Goal: Task Accomplishment & Management: Manage account settings

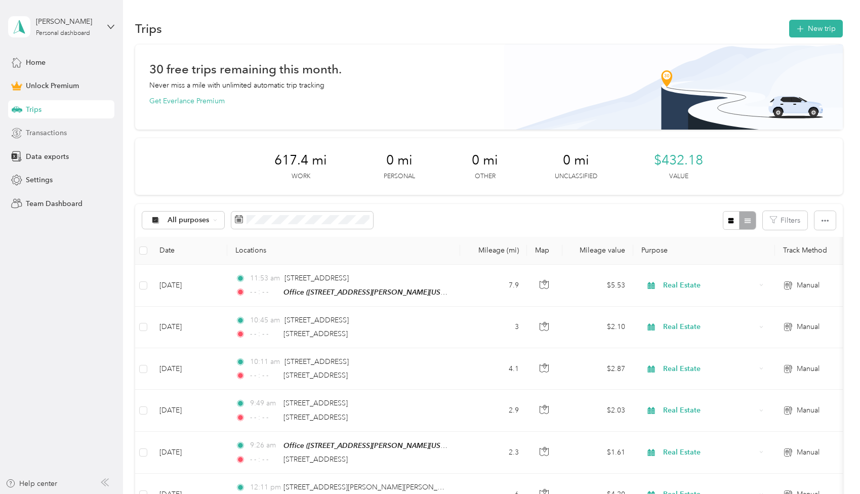
click at [43, 134] on span "Transactions" at bounding box center [46, 133] width 41 height 11
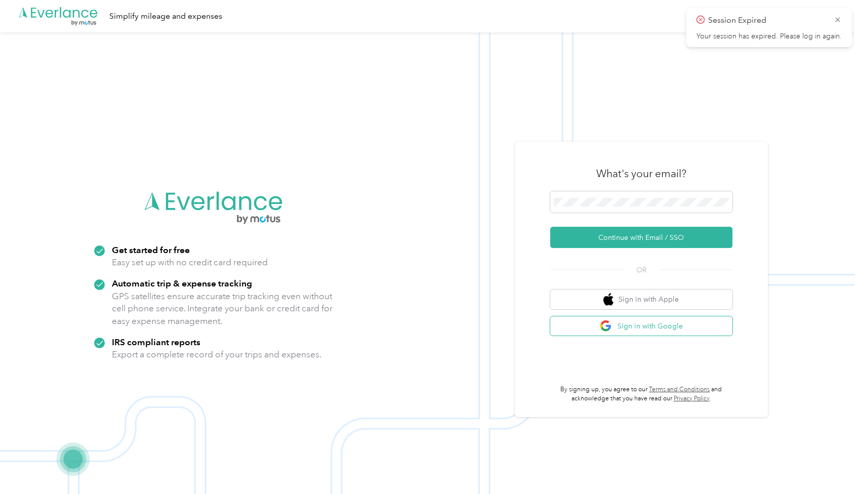
click at [648, 330] on button "Sign in with Google" at bounding box center [641, 326] width 182 height 20
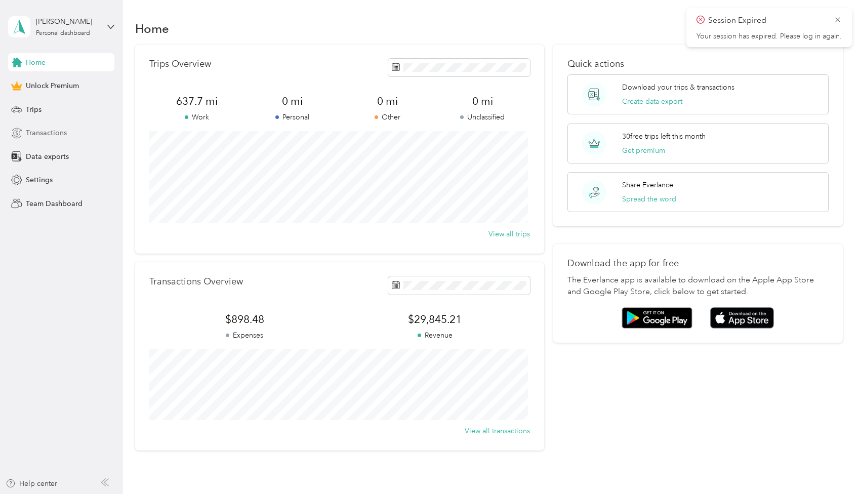
click at [54, 130] on span "Transactions" at bounding box center [46, 133] width 41 height 11
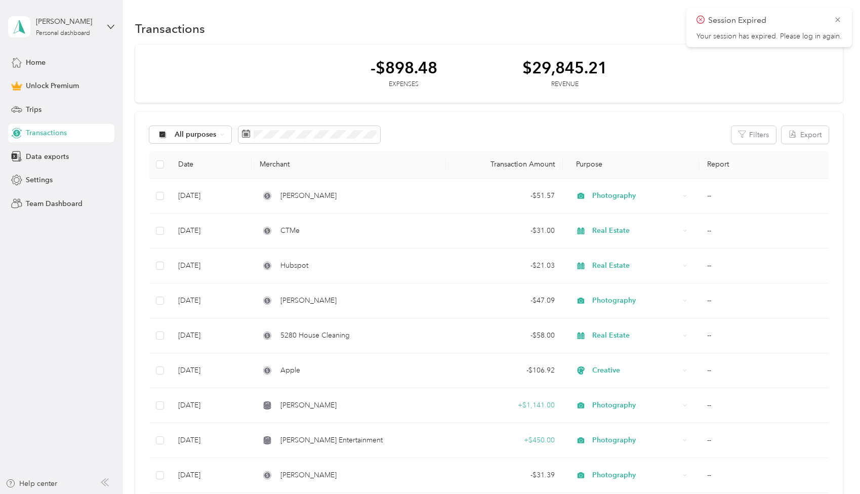
click at [838, 19] on icon at bounding box center [837, 19] width 5 height 5
click at [823, 29] on button "New" at bounding box center [823, 29] width 37 height 18
click at [809, 48] on span "Expense" at bounding box center [818, 48] width 27 height 11
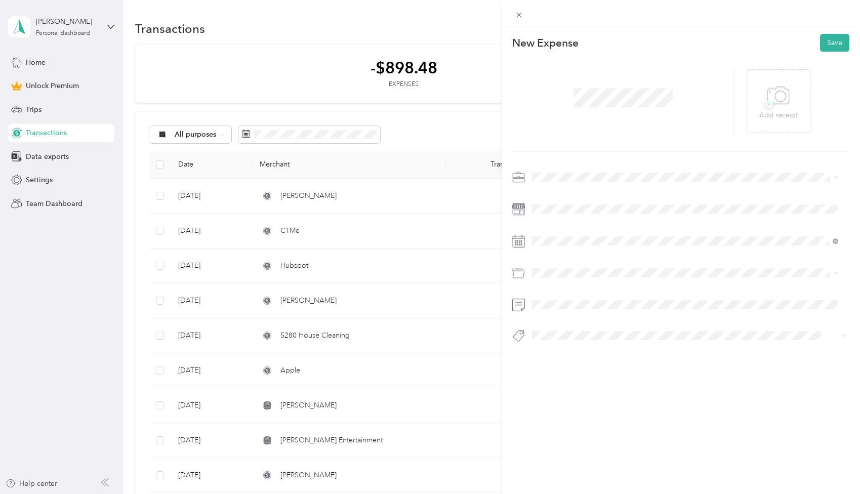
click at [559, 244] on span "Photography" at bounding box center [557, 248] width 42 height 9
click at [520, 369] on div "New Expense Save + Add receipt" at bounding box center [681, 206] width 358 height 358
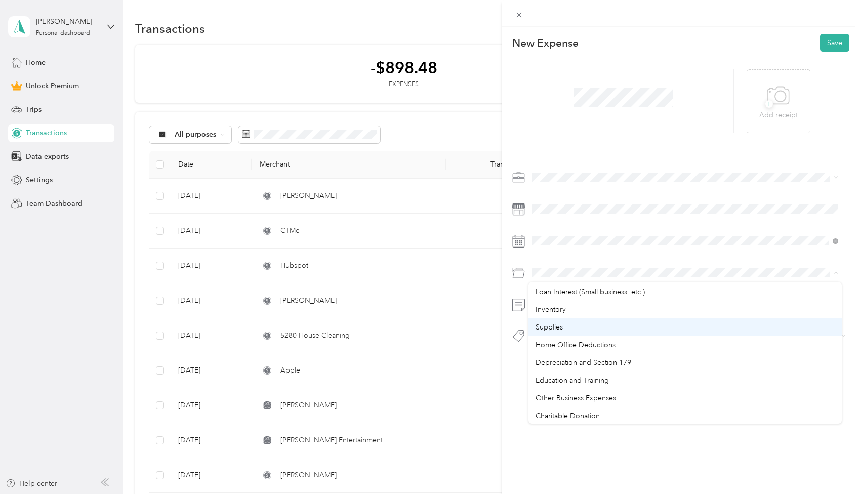
scroll to position [537, 0]
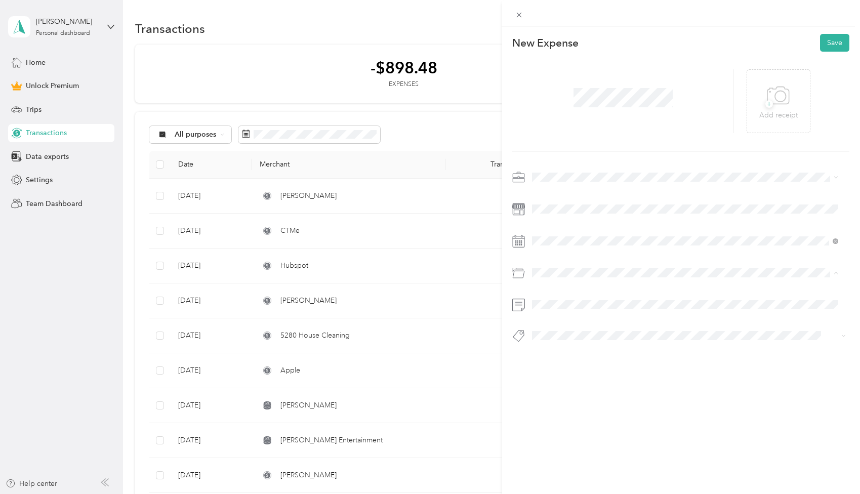
click at [592, 404] on ol "Default categories Gasoline Car Maintenance and Repairs Car Lease Payments Park…" at bounding box center [684, 353] width 313 height 142
click at [559, 392] on div "Other Business Expenses" at bounding box center [685, 397] width 299 height 11
click at [582, 392] on div "This expense cannot be edited because it is either under review, approved, or p…" at bounding box center [681, 274] width 358 height 494
click at [619, 435] on div "This expense cannot be edited because it is either under review, approved, or p…" at bounding box center [681, 274] width 358 height 494
click at [828, 40] on button "Save" at bounding box center [834, 43] width 29 height 18
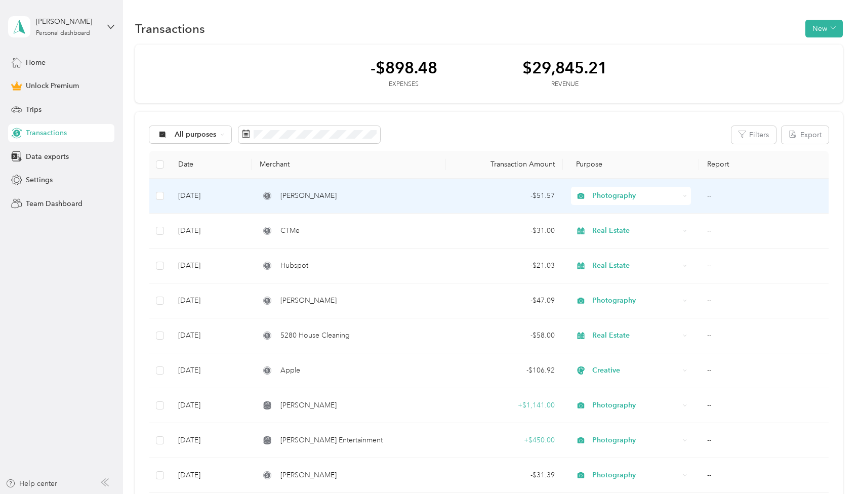
click at [301, 196] on span "[PERSON_NAME]" at bounding box center [308, 195] width 56 height 11
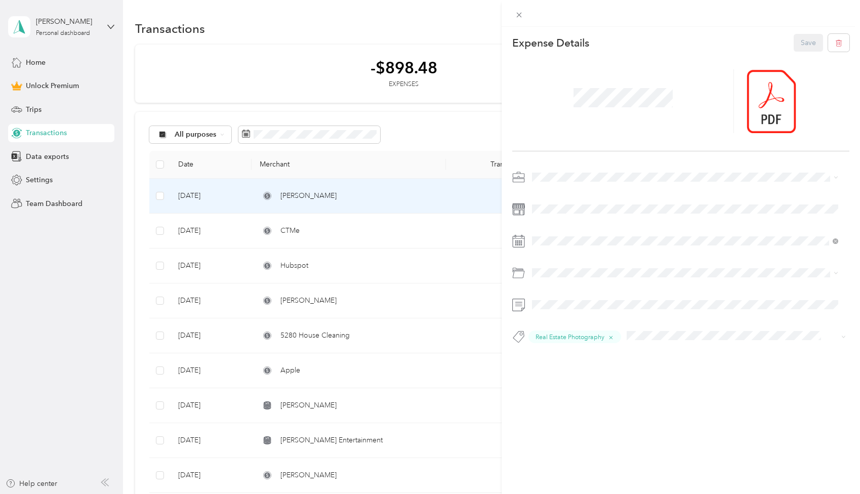
click at [425, 124] on div "This expense cannot be edited because it is either under review, approved, or p…" at bounding box center [430, 247] width 860 height 494
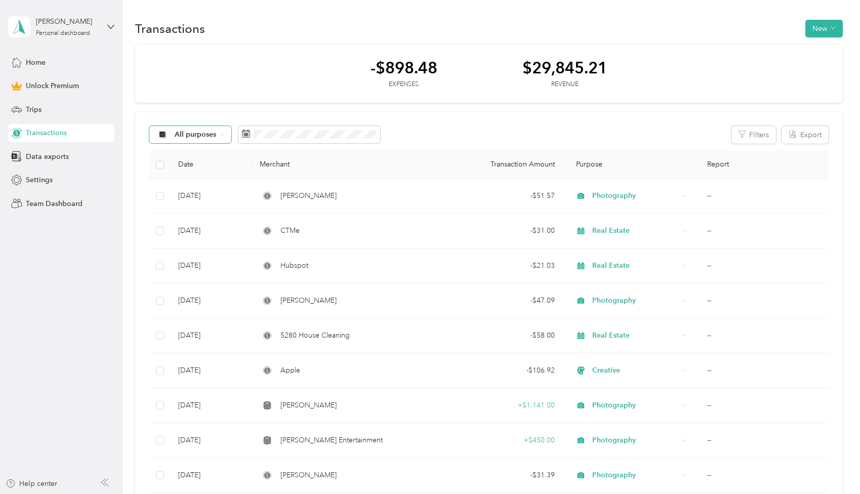
click at [216, 132] on span "All purposes" at bounding box center [196, 134] width 42 height 7
click at [319, 126] on div "All purposes Filters Export" at bounding box center [488, 135] width 679 height 18
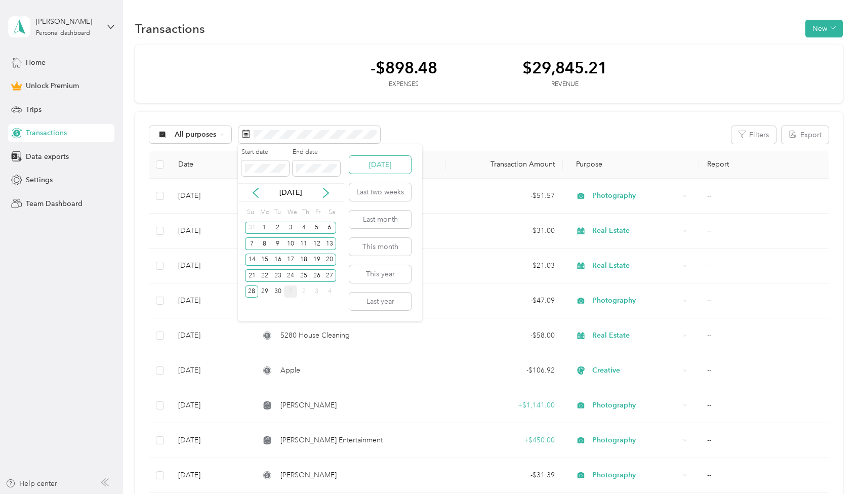
click at [376, 169] on button "[DATE]" at bounding box center [380, 165] width 62 height 18
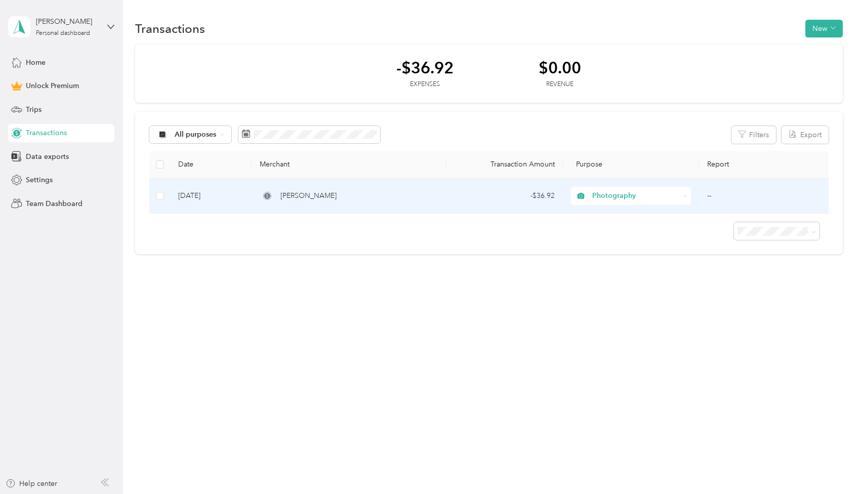
click at [376, 194] on div "[PERSON_NAME]" at bounding box center [349, 195] width 178 height 11
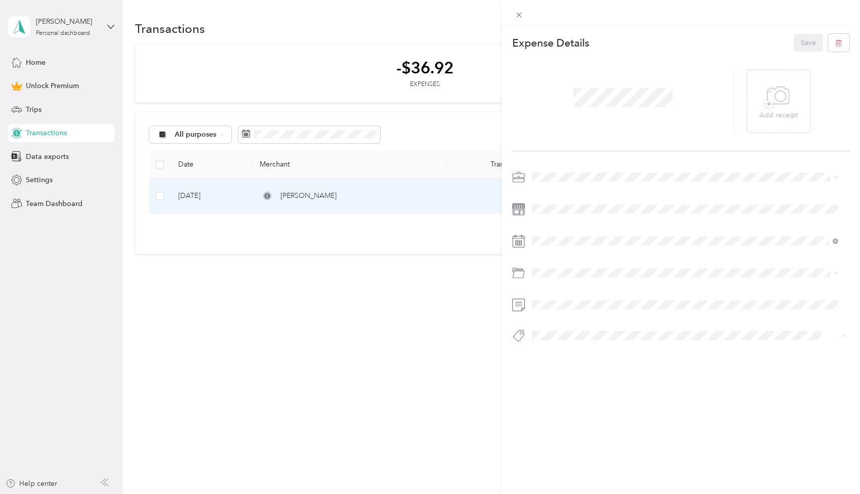
click at [582, 412] on span "Real Estate Photography" at bounding box center [577, 411] width 69 height 9
click at [618, 404] on div "This expense cannot be edited because it is either under review, approved, or p…" at bounding box center [681, 274] width 358 height 494
click at [797, 38] on button "Save" at bounding box center [808, 43] width 29 height 18
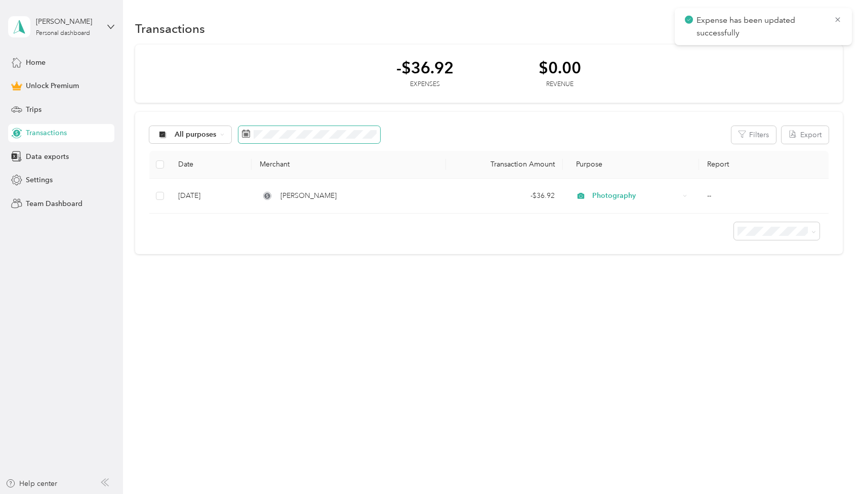
click at [317, 129] on span at bounding box center [309, 134] width 142 height 17
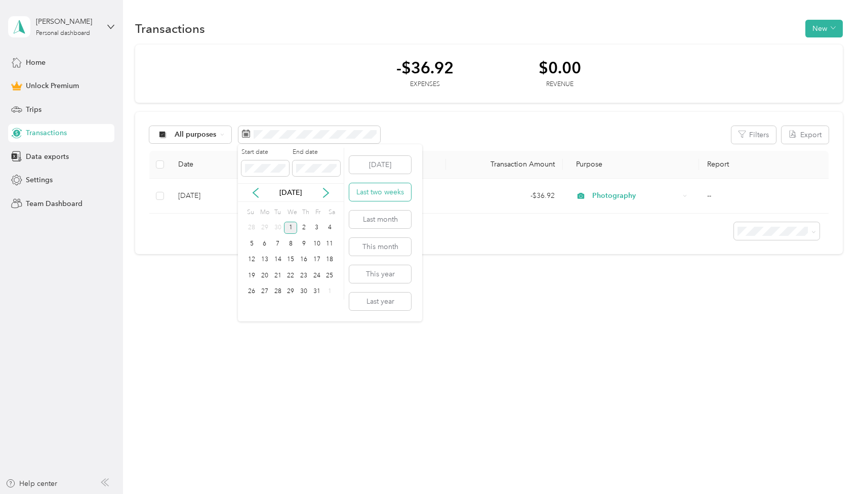
click at [390, 187] on button "Last two weeks" at bounding box center [380, 192] width 62 height 18
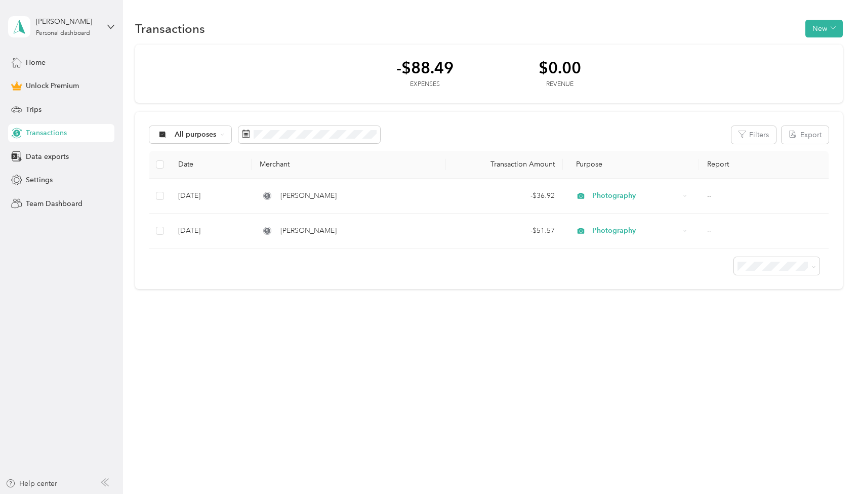
click at [484, 113] on div "All purposes Filters Export Date Merchant Transaction Amount Purpose Report [DA…" at bounding box center [488, 201] width 707 height 178
click at [830, 24] on button "New" at bounding box center [823, 29] width 37 height 18
click at [837, 48] on span "Expense" at bounding box center [826, 48] width 27 height 11
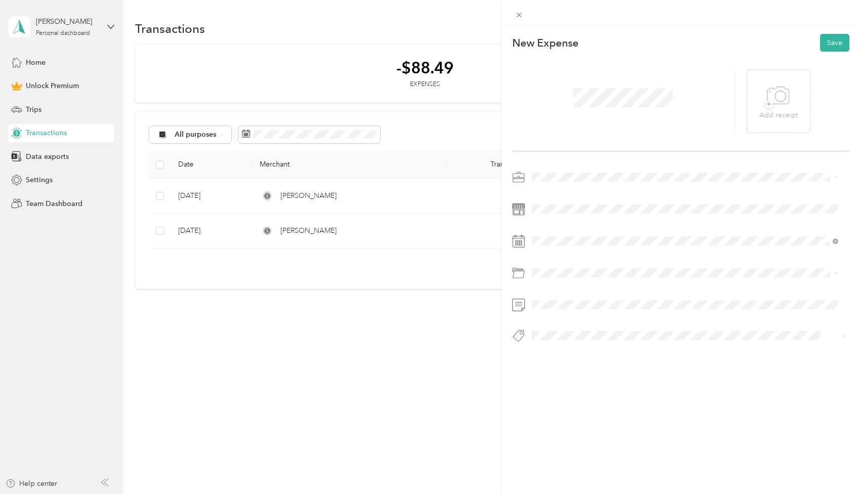
click at [558, 230] on li "Real Estate" at bounding box center [684, 229] width 313 height 18
click at [519, 373] on div "New Expense Save + Add receipt" at bounding box center [681, 206] width 358 height 358
click at [786, 98] on div "+ Add receipt" at bounding box center [778, 101] width 38 height 39
click at [559, 300] on icon at bounding box center [557, 298] width 10 height 10
click at [608, 366] on div "18" at bounding box center [605, 365] width 13 height 13
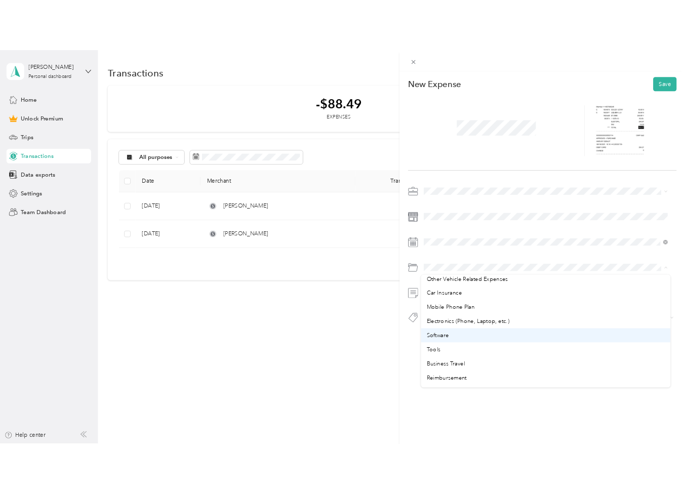
scroll to position [155, 0]
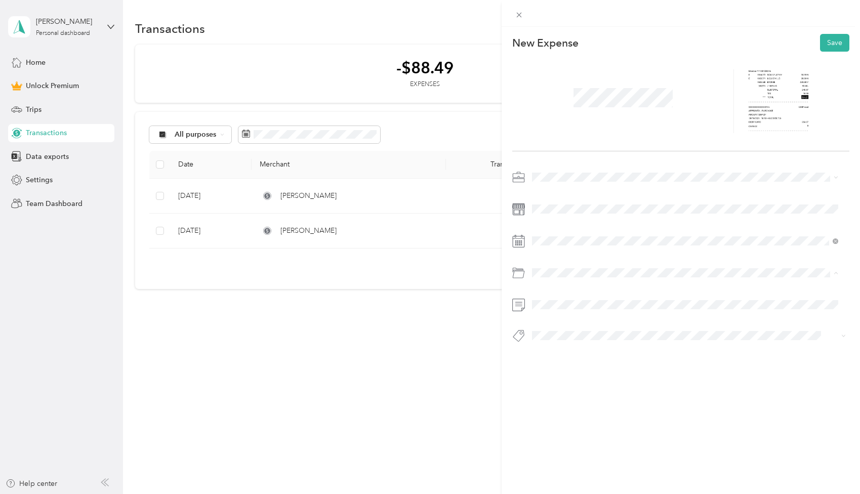
click at [583, 348] on div "Electronics (Phone, Laptop, etc.)" at bounding box center [685, 353] width 299 height 11
click at [580, 384] on div "New Expense Save" at bounding box center [681, 206] width 358 height 358
click at [577, 455] on div "This expense cannot be edited because it is either under review, approved, or p…" at bounding box center [681, 274] width 358 height 494
click at [830, 43] on button "Save" at bounding box center [834, 43] width 29 height 18
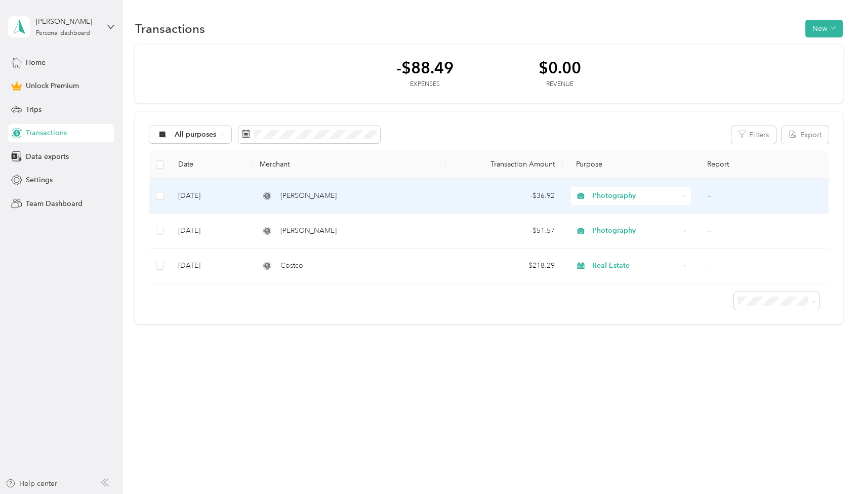
click at [316, 194] on span "[PERSON_NAME]" at bounding box center [308, 195] width 56 height 11
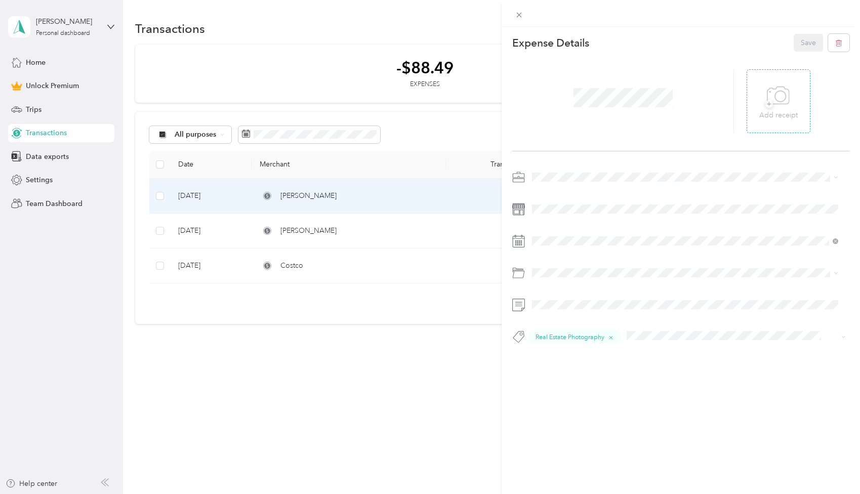
click at [777, 101] on icon at bounding box center [780, 96] width 11 height 11
click at [771, 115] on div at bounding box center [772, 101] width 50 height 64
click at [753, 95] on div at bounding box center [772, 101] width 50 height 64
click at [759, 100] on icon at bounding box center [763, 101] width 9 height 9
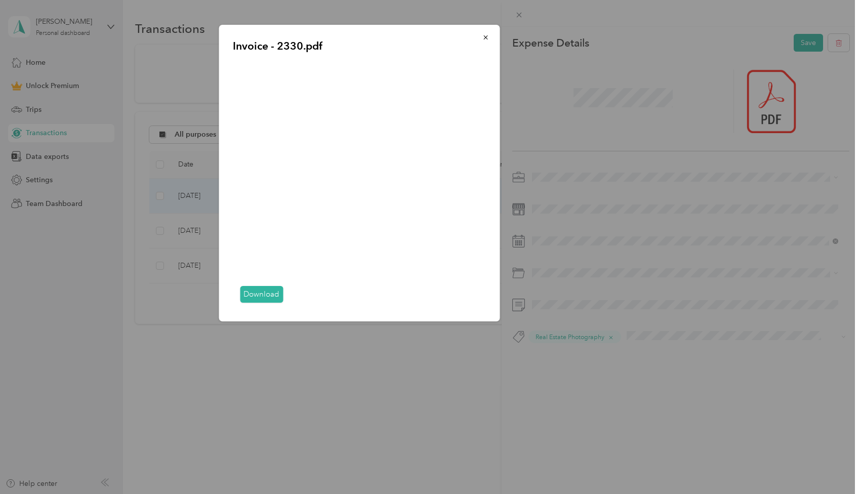
click at [259, 299] on link "Download" at bounding box center [261, 294] width 43 height 17
click at [484, 33] on span "button" at bounding box center [485, 37] width 7 height 9
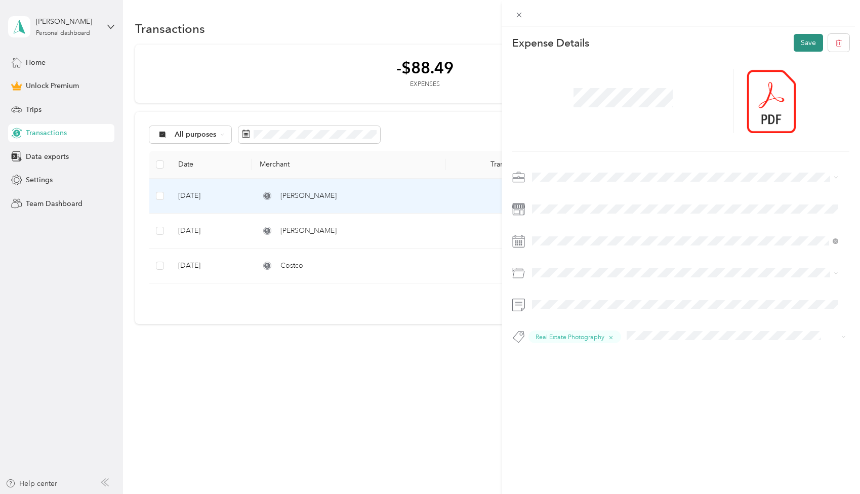
click at [798, 46] on button "Save" at bounding box center [808, 43] width 29 height 18
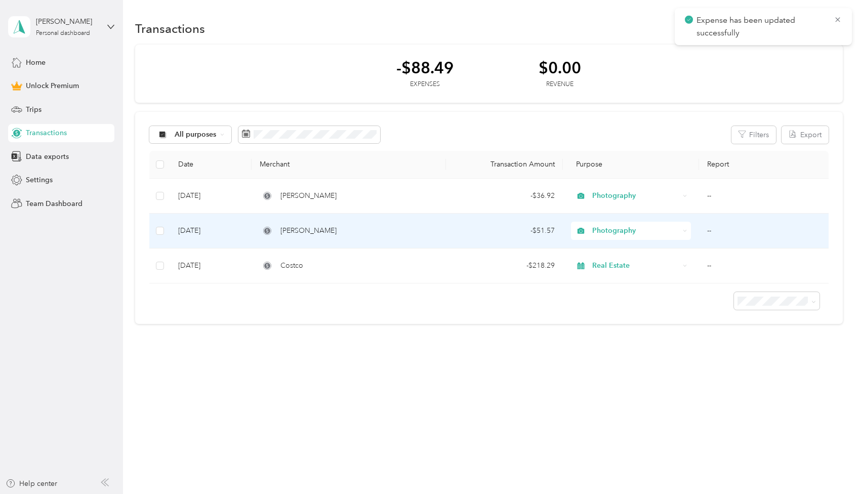
click at [310, 230] on span "[PERSON_NAME]" at bounding box center [308, 230] width 56 height 11
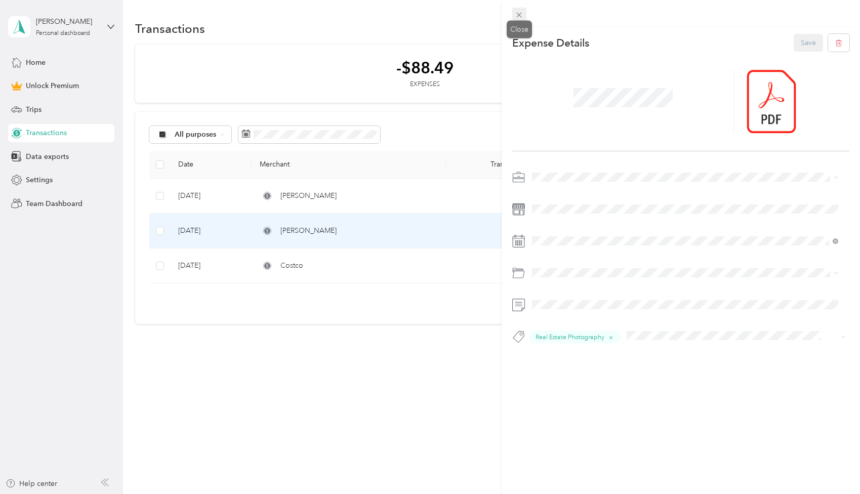
click at [517, 14] on icon at bounding box center [519, 15] width 9 height 9
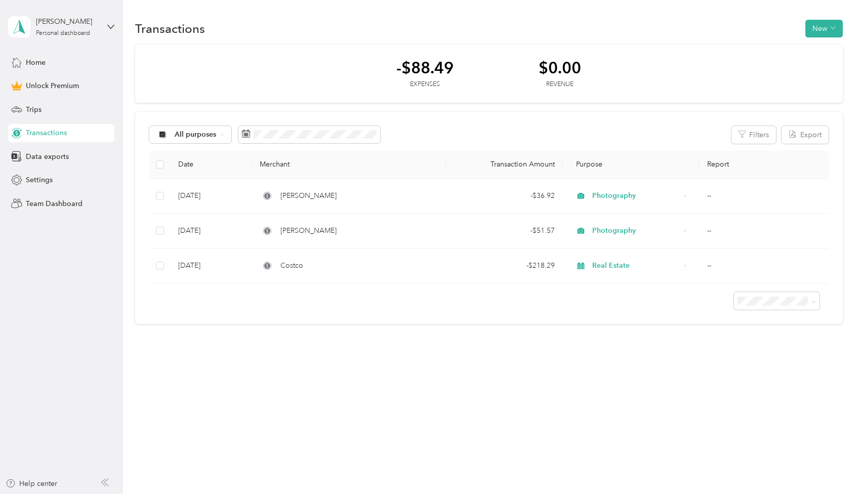
click at [409, 348] on div "Transactions New -$88.49 Expenses $0.00 Revenue All purposes Filters Export Dat…" at bounding box center [489, 189] width 732 height 379
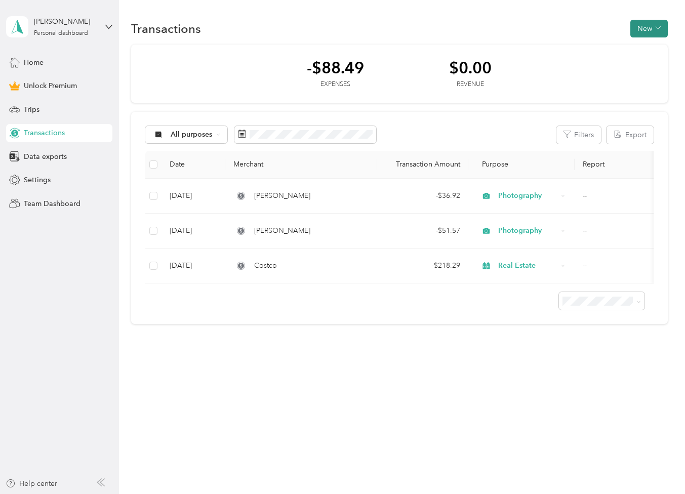
click at [651, 29] on button "New" at bounding box center [648, 29] width 37 height 18
click at [651, 45] on span "Expense" at bounding box center [651, 48] width 27 height 11
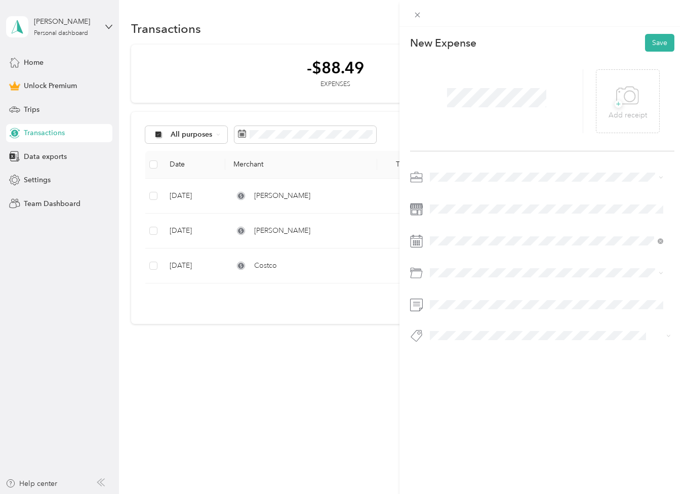
click at [439, 172] on span at bounding box center [550, 177] width 248 height 16
click at [452, 231] on div "Real Estate" at bounding box center [546, 230] width 226 height 11
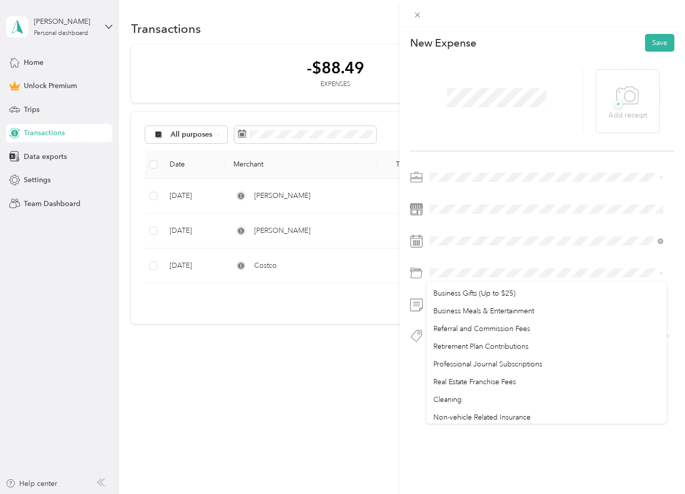
scroll to position [412, 0]
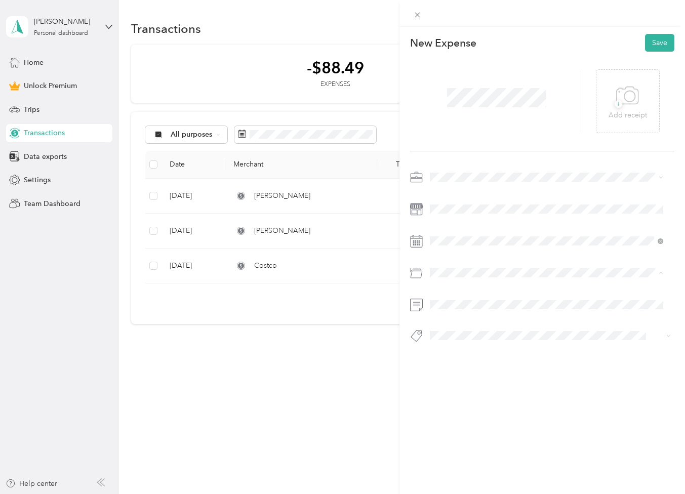
click at [500, 362] on span "Real Estate Franchise Fees" at bounding box center [474, 362] width 83 height 9
click at [447, 361] on div "New Expense Save + Add receipt" at bounding box center [541, 206] width 285 height 358
click at [602, 106] on div "+ Add receipt" at bounding box center [628, 101] width 64 height 64
click at [621, 98] on icon at bounding box center [627, 96] width 23 height 28
click at [657, 40] on button "Save" at bounding box center [659, 43] width 29 height 18
